Goal: Share content: Share content

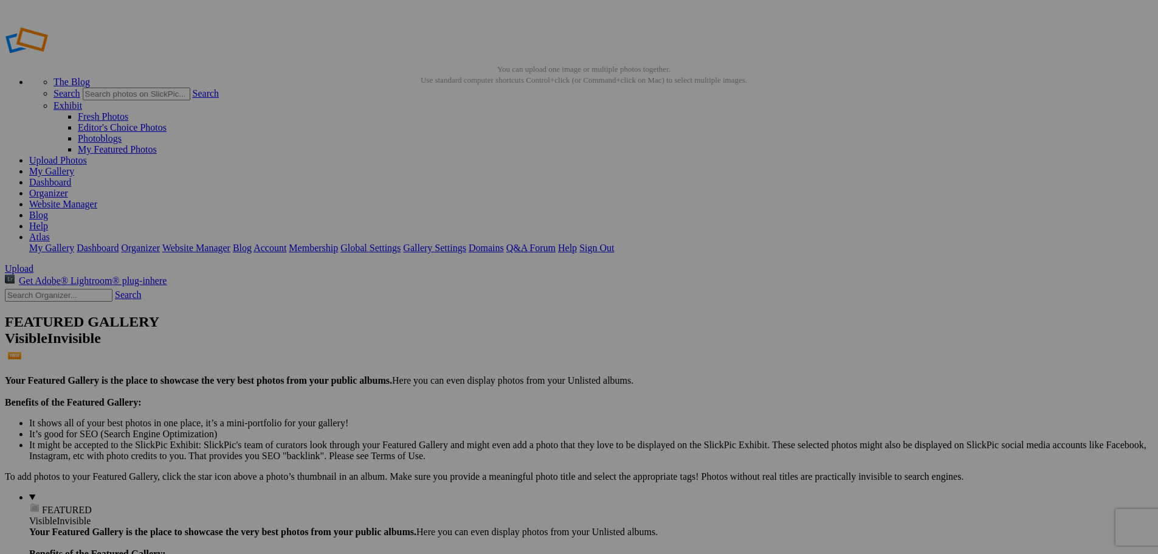
scroll to position [122, 0]
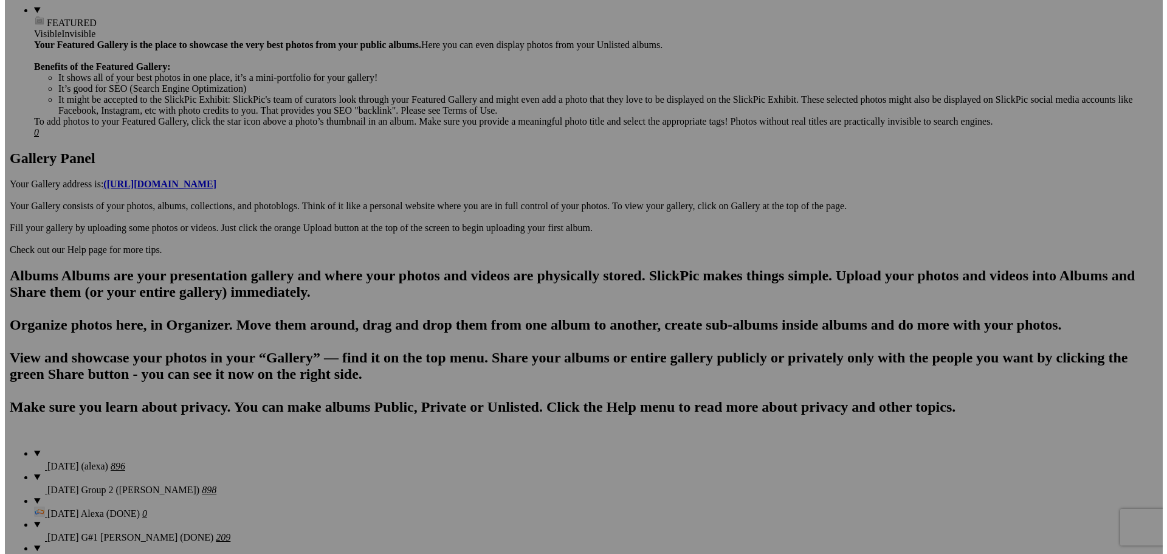
scroll to position [547, 0]
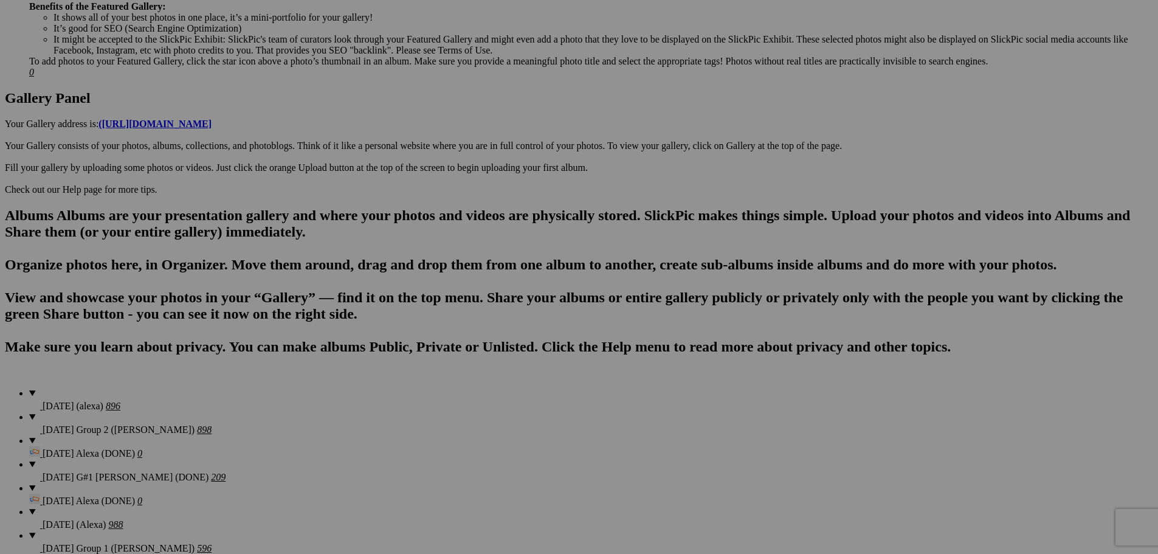
type textarea "<!-- [DOMAIN_NAME] image hosting. HTML Bulk Share code Starts Here --> <div sty…"
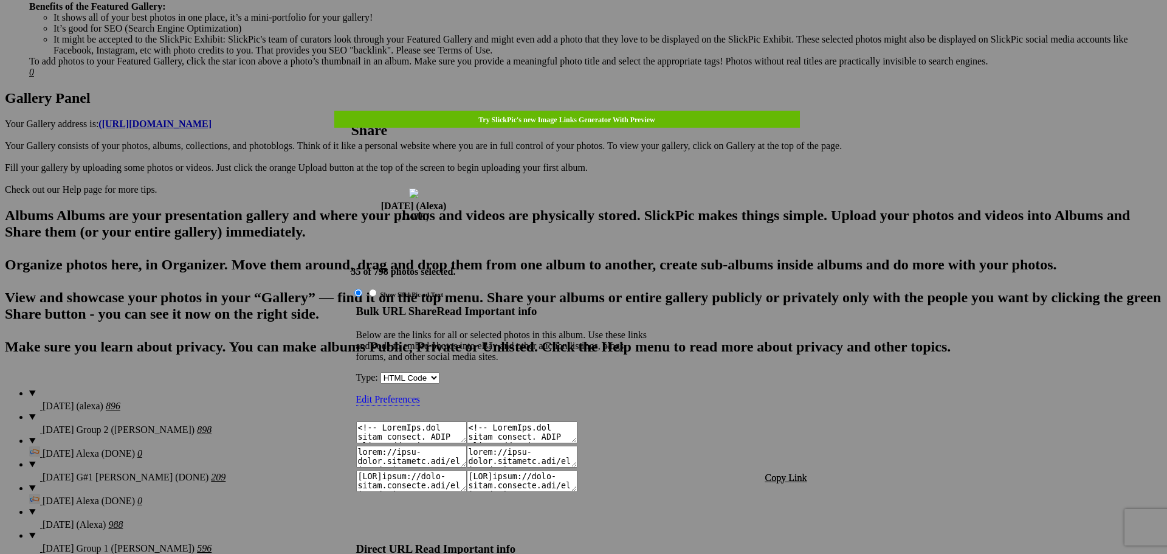
click at [785, 472] on span "Copy Link" at bounding box center [786, 477] width 42 height 10
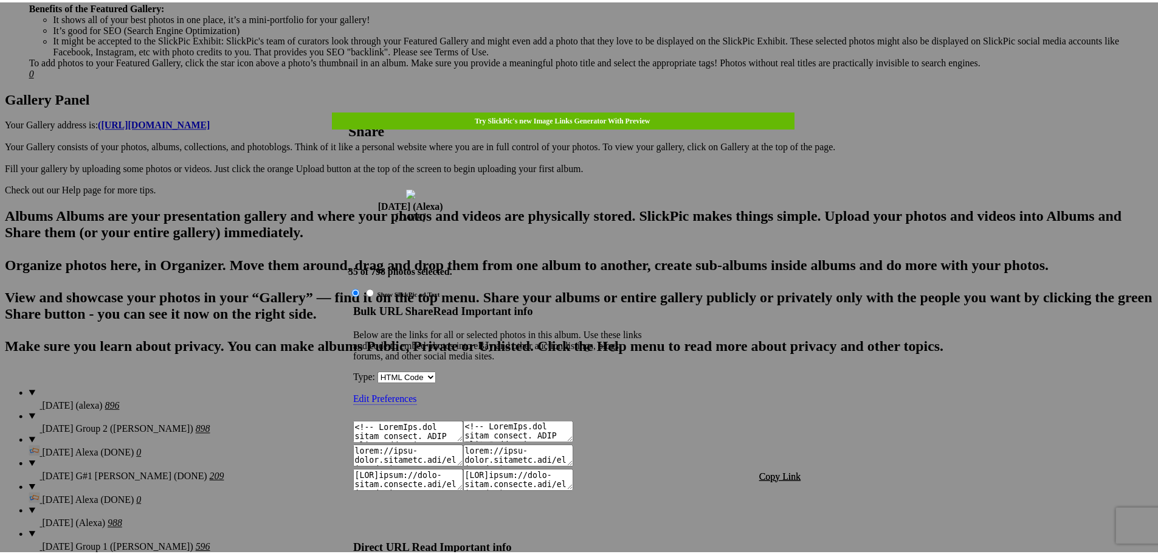
scroll to position [1361, 0]
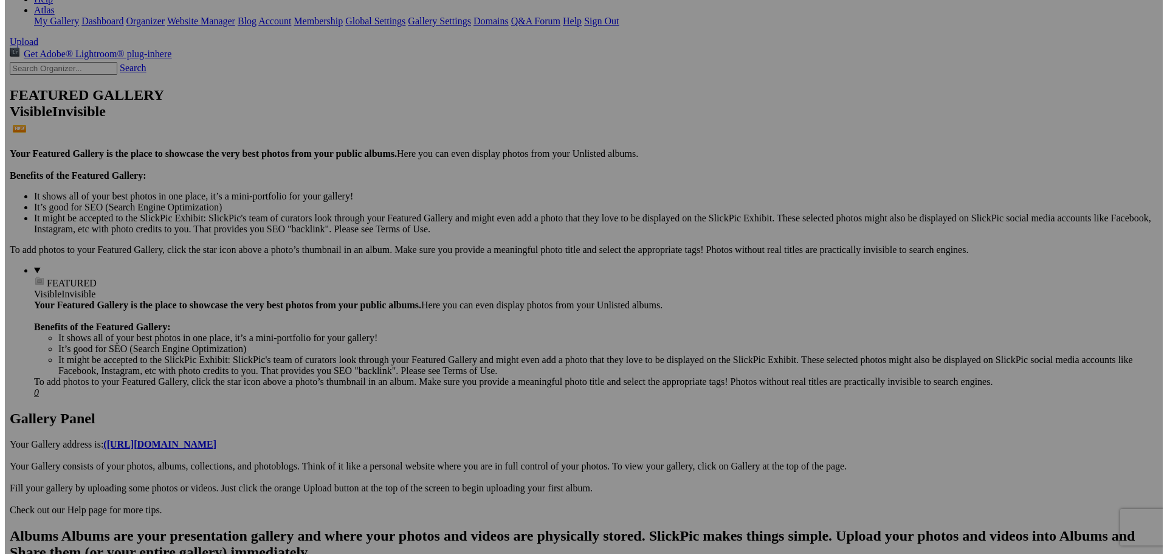
scroll to position [122, 0]
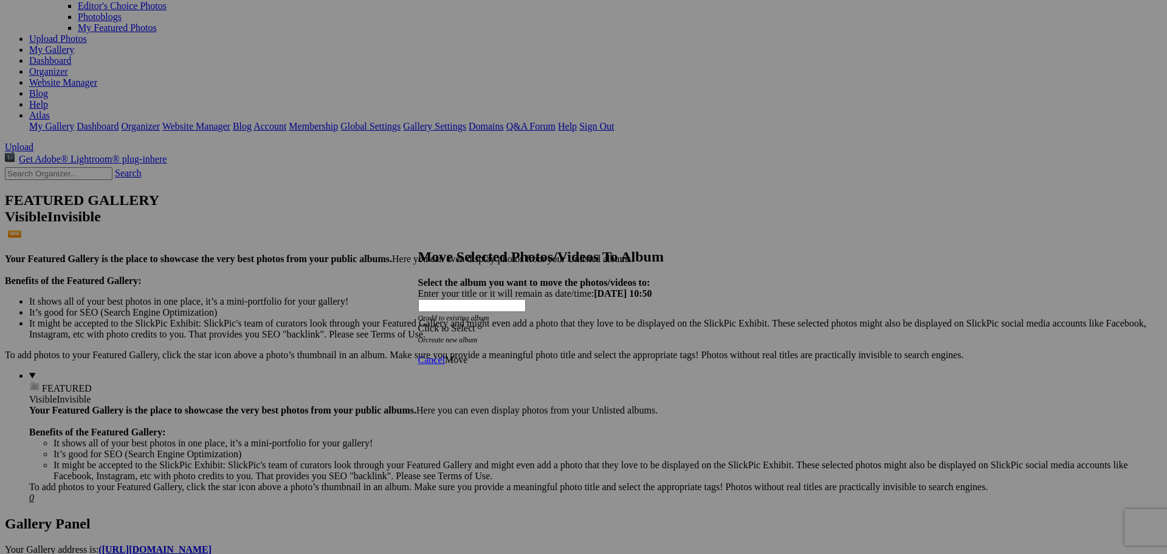
scroll to position [122, 0]
click at [418, 323] on span at bounding box center [418, 328] width 0 height 10
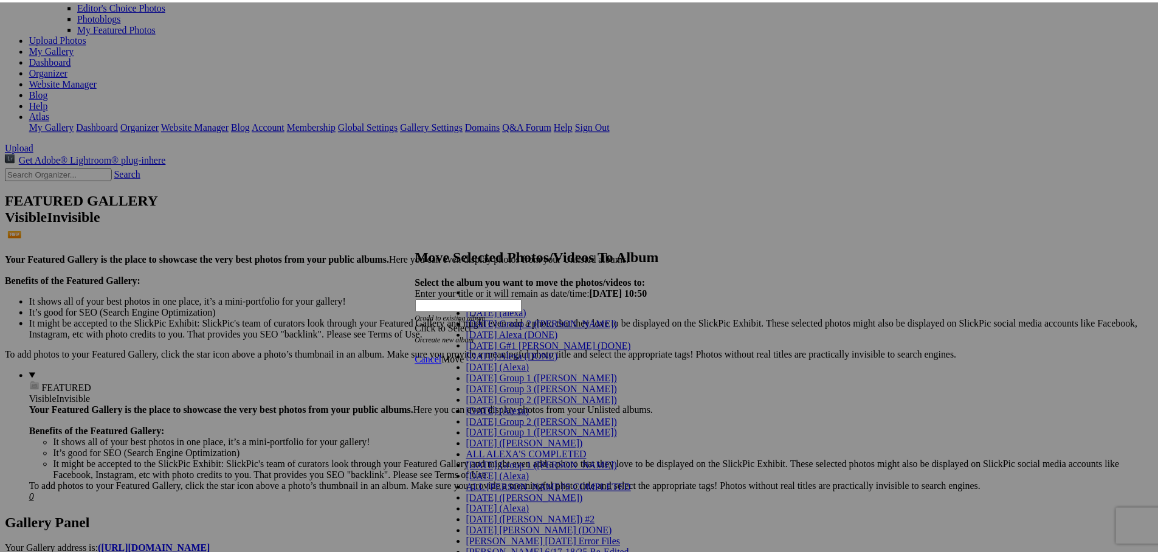
scroll to position [61, 0]
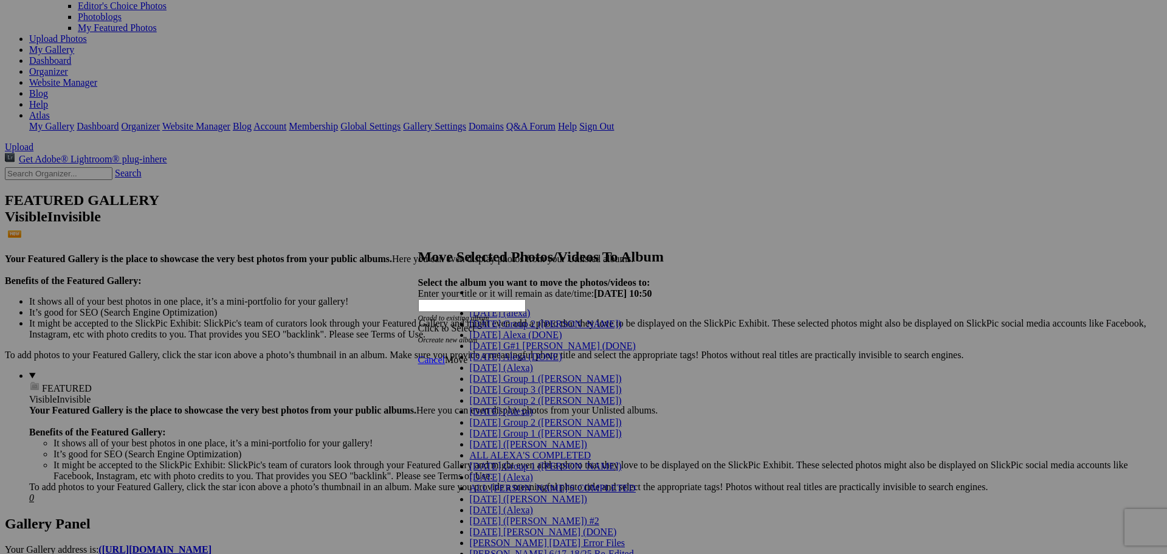
click at [510, 406] on span "[DATE] (Alexa)" at bounding box center [501, 411] width 63 height 10
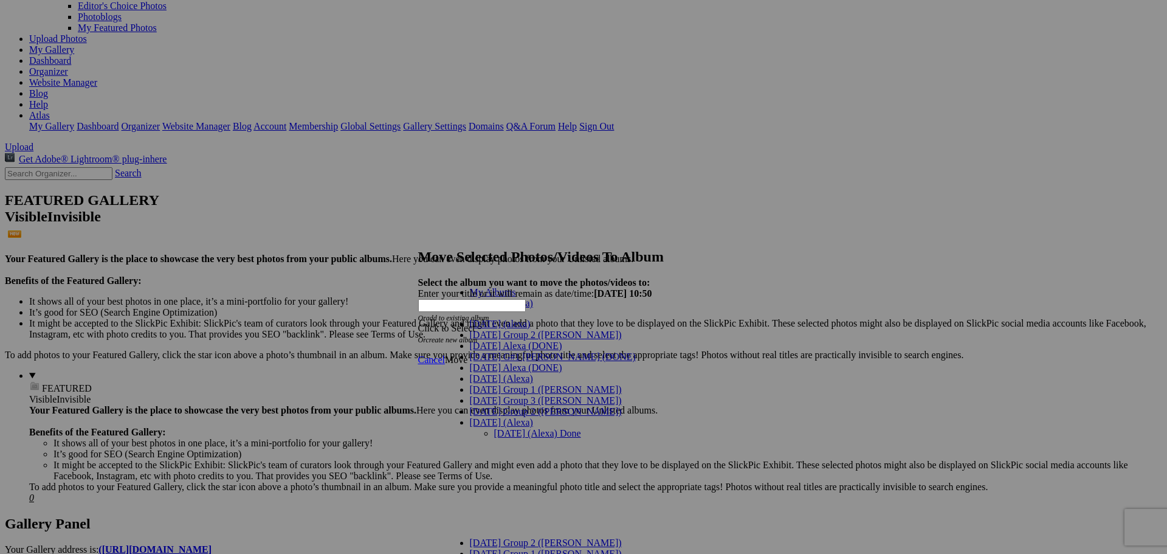
click at [520, 428] on link "[DATE] (Alexa) Done" at bounding box center [537, 433] width 87 height 10
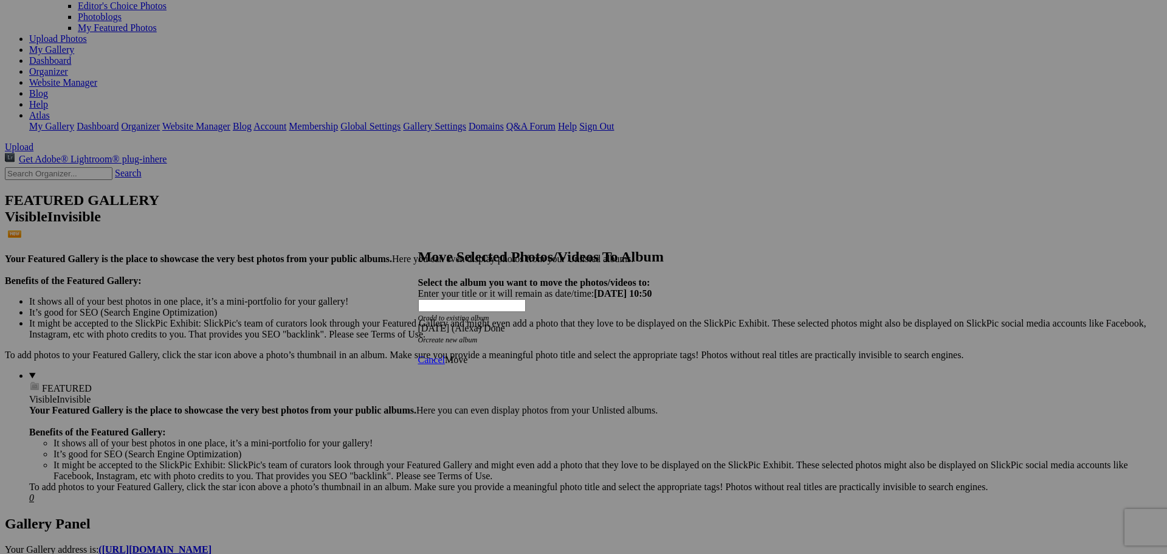
click at [467, 354] on span "Move" at bounding box center [456, 359] width 22 height 10
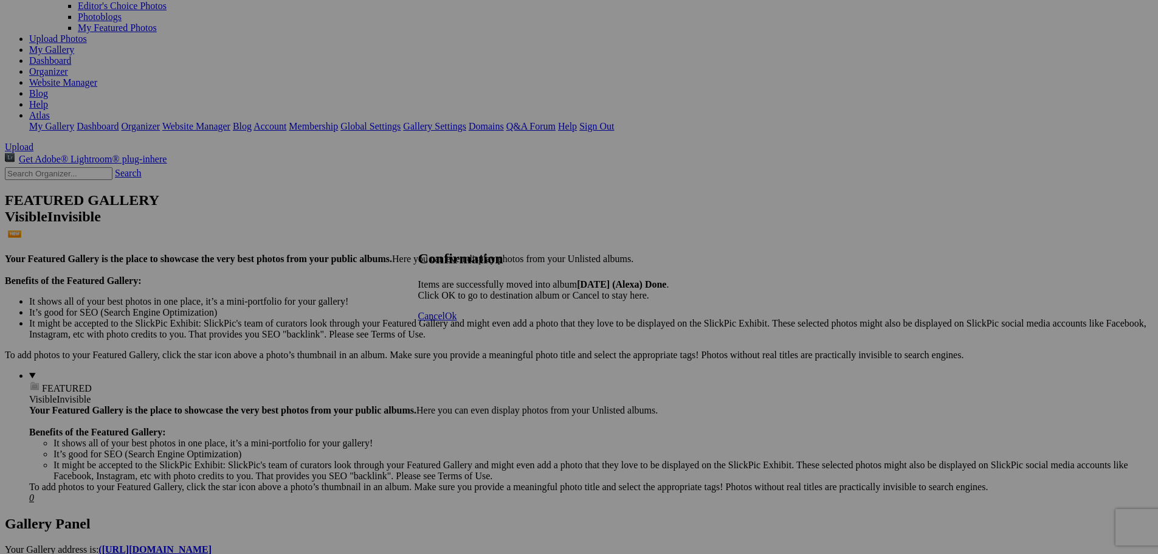
click at [445, 321] on span "Cancel" at bounding box center [431, 316] width 27 height 10
